Goal: Entertainment & Leisure: Consume media (video, audio)

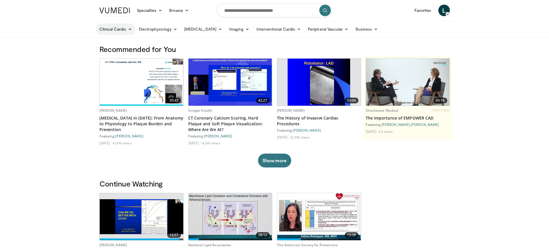
click at [115, 29] on link "Clinical Cardio" at bounding box center [115, 29] width 39 height 12
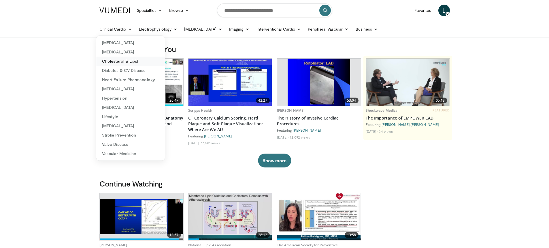
click at [124, 60] on link "Cholesterol & Lipid" at bounding box center [130, 60] width 69 height 9
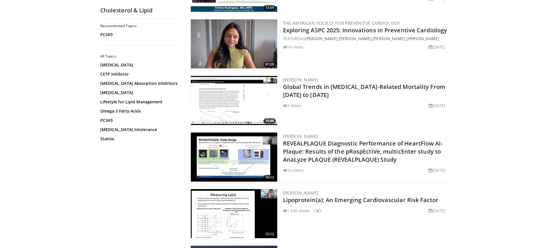
scroll to position [115, 0]
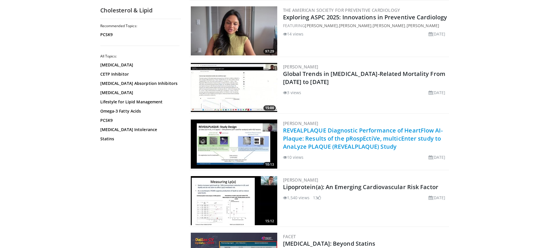
click at [345, 138] on link "REVEALPLAQUE Diagnostic Performance of HeartFlow AI-Plaque: Results of the pRos…" at bounding box center [363, 138] width 160 height 24
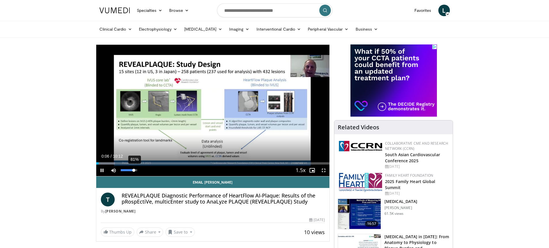
click at [134, 169] on div "81%" at bounding box center [129, 170] width 16 height 2
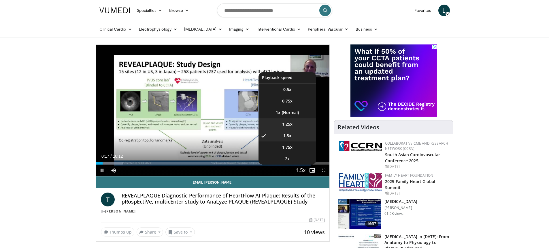
drag, startPoint x: 304, startPoint y: 170, endPoint x: 289, endPoint y: 122, distance: 50.2
click at [295, 164] on div "1.5x Playback Rate 0.5x 0.75x 1x 1.25x 1.5x , selected 1.75x 2x" at bounding box center [301, 170] width 12 height 12
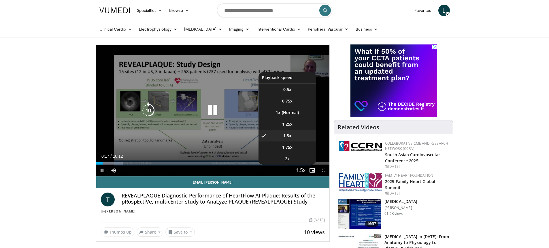
click at [289, 122] on div "10 seconds Tap to unmute" at bounding box center [212, 110] width 233 height 131
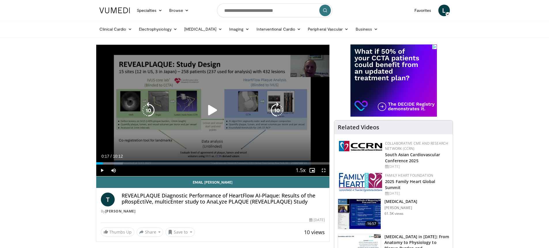
click at [210, 112] on icon "Video Player" at bounding box center [213, 110] width 16 height 16
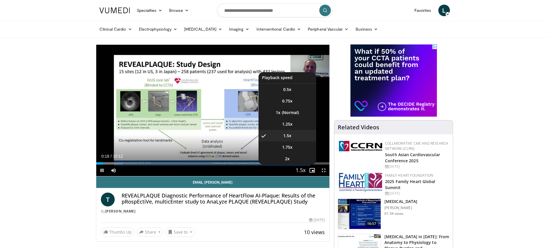
click at [300, 168] on span "Video Player" at bounding box center [301, 171] width 8 height 12
click at [288, 119] on li "1.25x" at bounding box center [288, 124] width 58 height 12
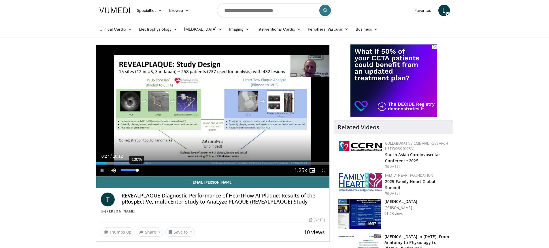
drag, startPoint x: 133, startPoint y: 171, endPoint x: 137, endPoint y: 171, distance: 4.3
click at [137, 171] on div "Volume Level" at bounding box center [129, 170] width 16 height 2
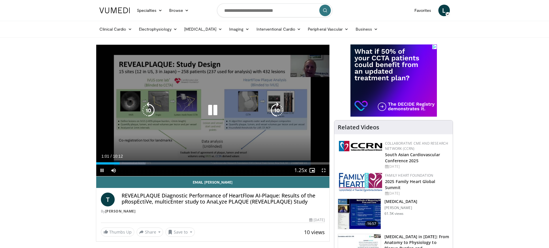
click at [210, 109] on icon "Video Player" at bounding box center [213, 110] width 16 height 16
click at [211, 111] on icon "Video Player" at bounding box center [213, 110] width 16 height 16
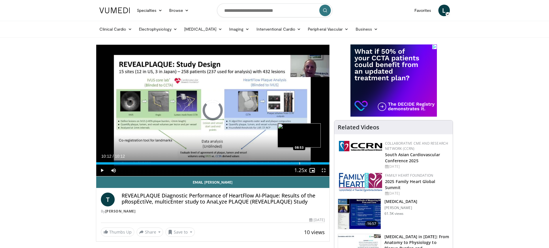
click at [299, 161] on div "Loaded : 100.00% 10:12 08:53" at bounding box center [212, 161] width 233 height 5
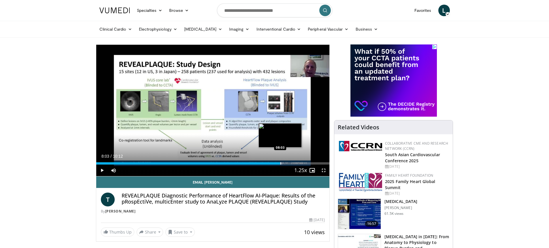
click at [280, 160] on div "Loaded : 79.83% 08:03 08:03" at bounding box center [212, 161] width 233 height 5
click at [276, 162] on div "Progress Bar" at bounding box center [276, 163] width 1 height 2
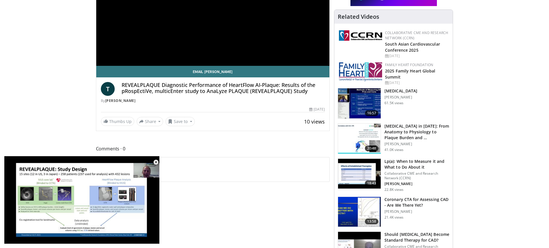
scroll to position [115, 0]
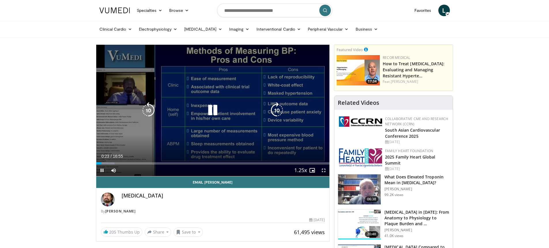
click at [215, 109] on icon "Video Player" at bounding box center [213, 110] width 16 height 16
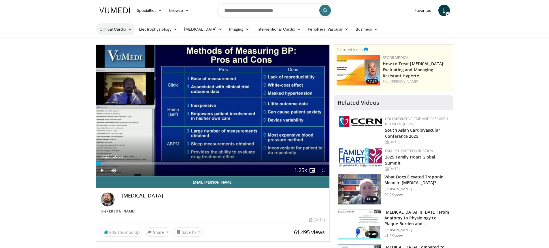
click at [123, 29] on link "Clinical Cardio" at bounding box center [115, 29] width 39 height 12
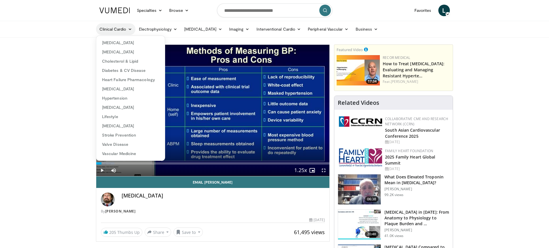
click at [123, 29] on link "Clinical Cardio" at bounding box center [115, 29] width 39 height 12
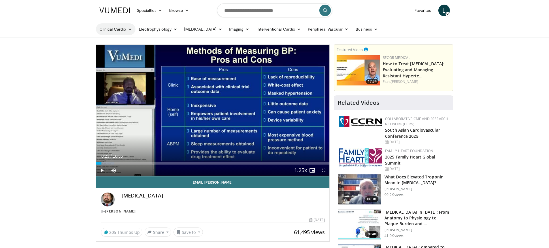
click at [120, 29] on link "Clinical Cardio" at bounding box center [115, 29] width 39 height 12
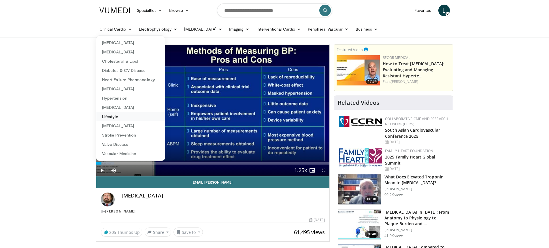
click at [109, 116] on link "Lifestyle" at bounding box center [130, 116] width 69 height 9
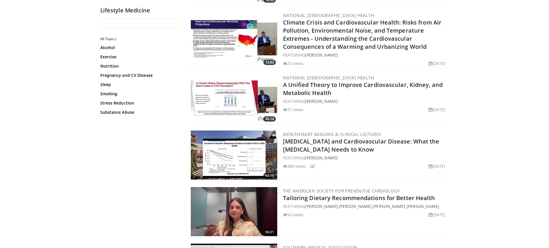
scroll to position [490, 0]
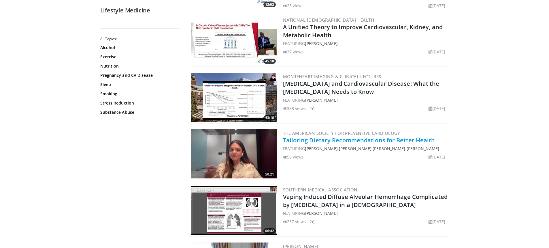
click at [340, 141] on link "Tailoring Dietary Recommendations for Better Health" at bounding box center [359, 140] width 152 height 8
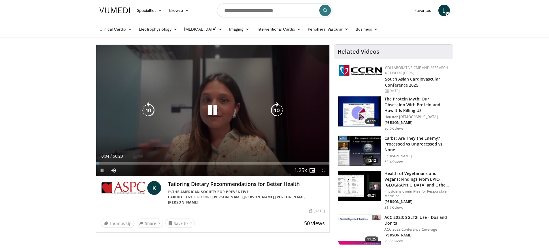
click at [276, 108] on icon "Video Player" at bounding box center [277, 110] width 16 height 16
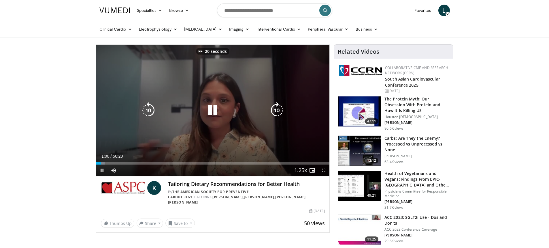
click at [276, 108] on icon "Video Player" at bounding box center [277, 110] width 16 height 16
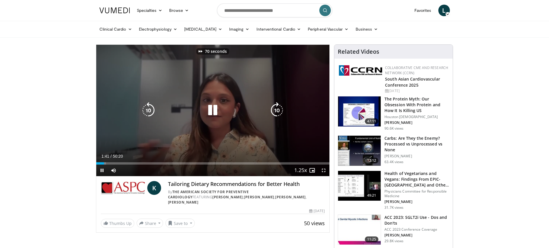
click at [276, 108] on icon "Video Player" at bounding box center [277, 110] width 16 height 16
click at [276, 107] on icon "Video Player" at bounding box center [277, 110] width 16 height 16
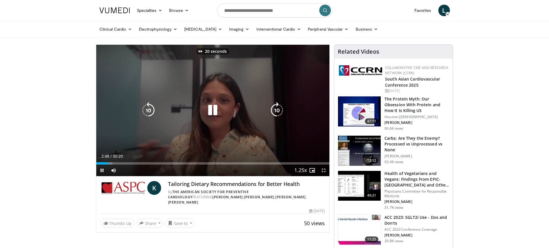
click at [276, 107] on icon "Video Player" at bounding box center [277, 110] width 16 height 16
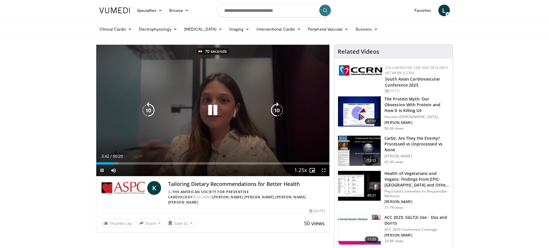
click at [276, 107] on icon "Video Player" at bounding box center [277, 110] width 16 height 16
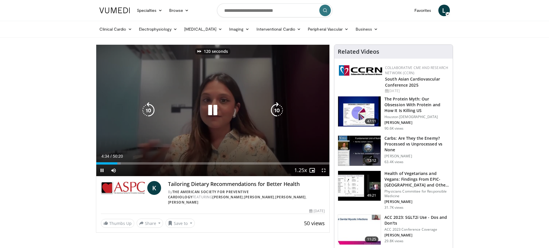
click at [276, 107] on icon "Video Player" at bounding box center [277, 110] width 16 height 16
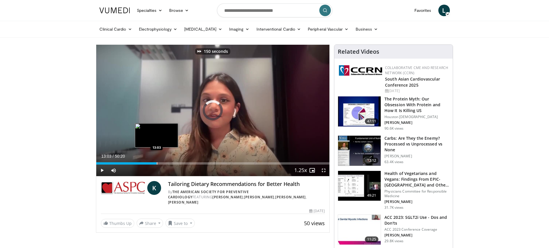
click at [157, 161] on div "Loaded : 0.00% 05:06 13:03" at bounding box center [212, 161] width 233 height 5
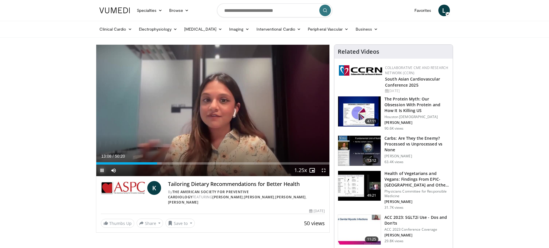
click at [102, 170] on span "Video Player" at bounding box center [102, 170] width 12 height 12
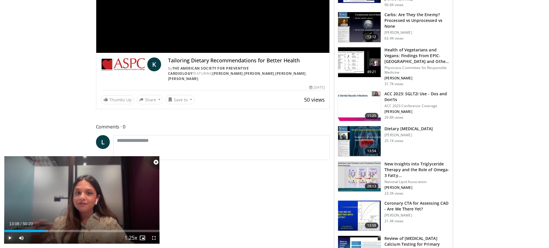
scroll to position [144, 0]
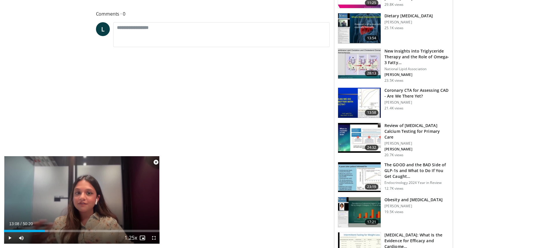
scroll to position [317, 0]
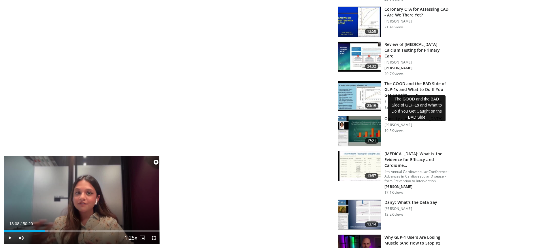
click at [403, 81] on h3 "The GOOD and the BAD Side of GLP-1s and What to Do If You Get Caught…" at bounding box center [417, 89] width 65 height 17
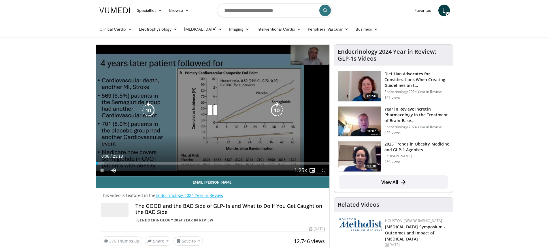
click at [274, 110] on icon "Video Player" at bounding box center [277, 110] width 16 height 16
click at [276, 108] on icon "Video Player" at bounding box center [277, 110] width 16 height 16
click at [146, 110] on icon "Video Player" at bounding box center [148, 110] width 16 height 16
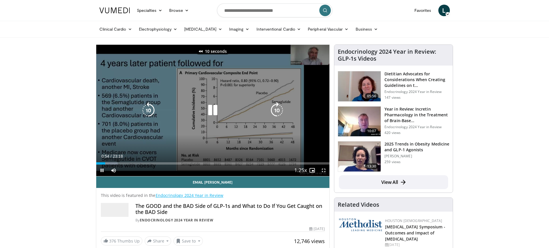
click at [146, 110] on icon "Video Player" at bounding box center [148, 110] width 16 height 16
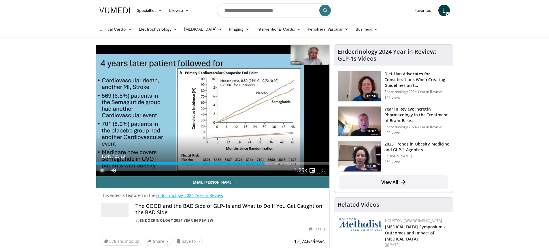
click at [103, 169] on span "Video Player" at bounding box center [102, 170] width 12 height 12
